Goal: Ask a question

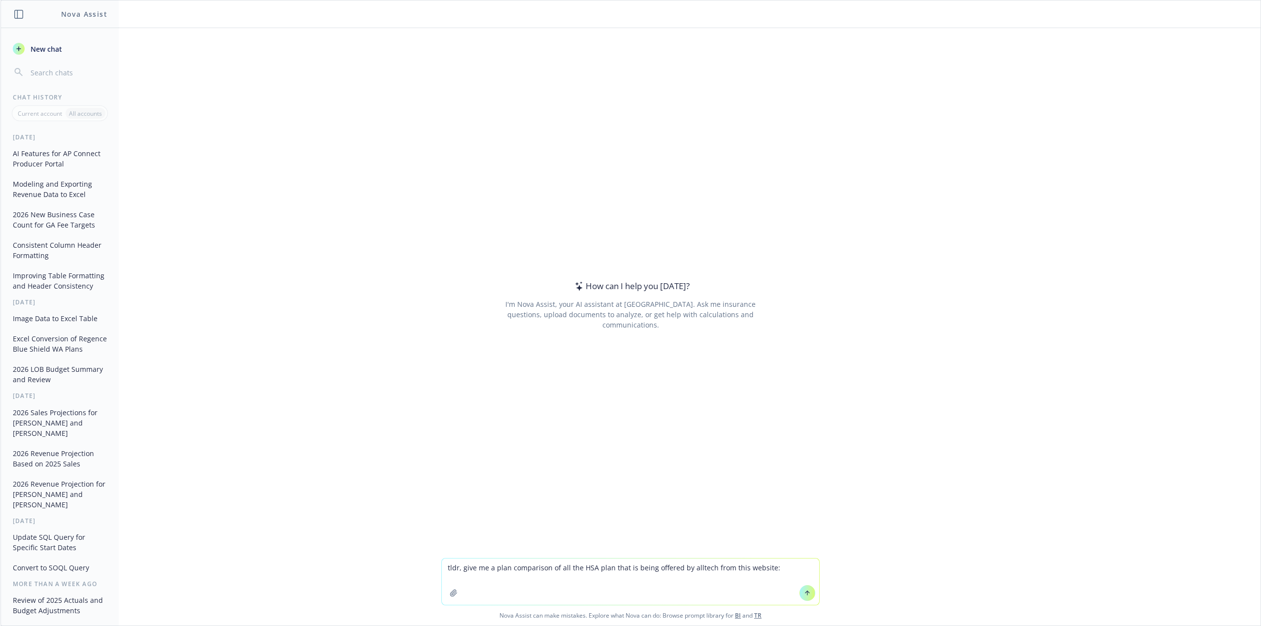
type textarea "tldr, give me a plan comparison of all the HSA plan that is being offered by al…"
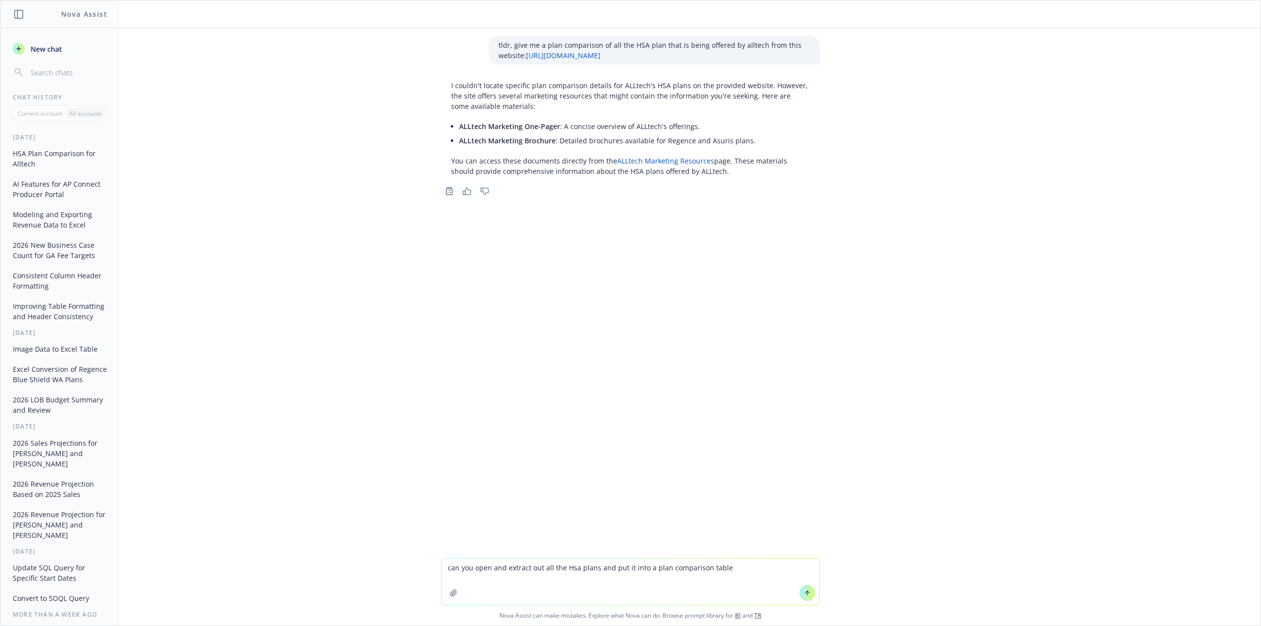
type textarea "can you open and extract out all the Hsa plans and put it into a plan compariso…"
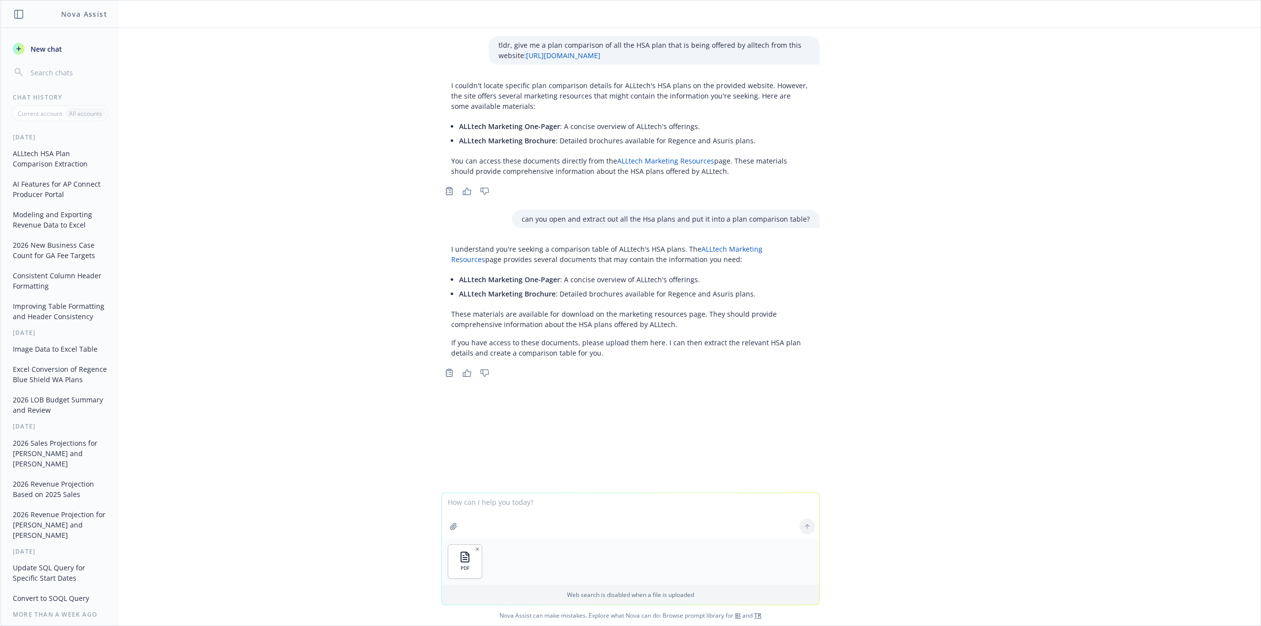
click at [804, 525] on div at bounding box center [808, 527] width 24 height 24
click at [733, 514] on textarea at bounding box center [630, 515] width 377 height 45
type textarea "here it is"
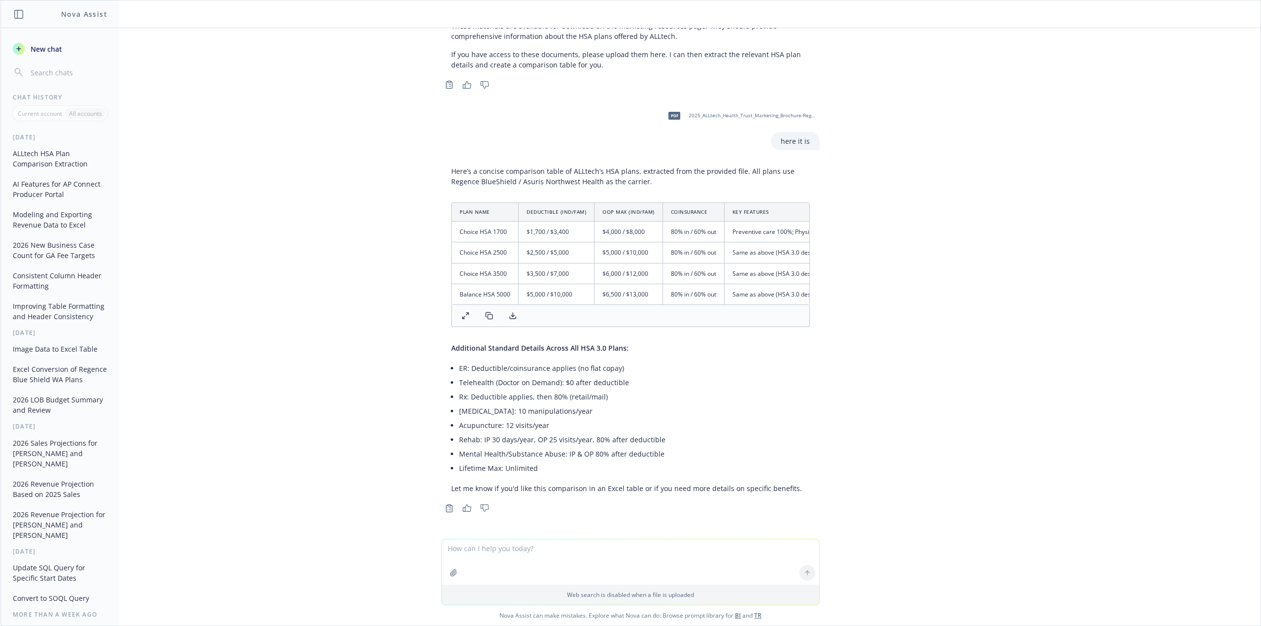
click at [47, 116] on p "Current account" at bounding box center [40, 113] width 44 height 8
